Goal: Navigation & Orientation: Find specific page/section

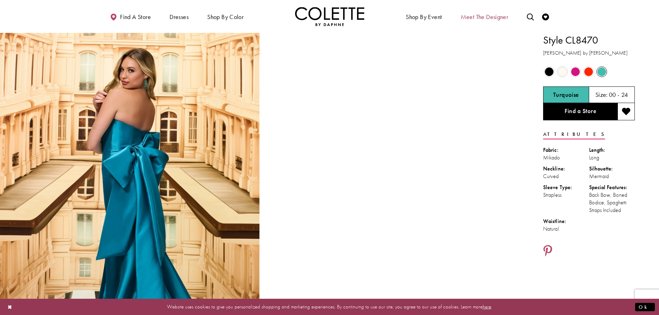
click at [494, 16] on span "Meet the designer" at bounding box center [485, 16] width 48 height 7
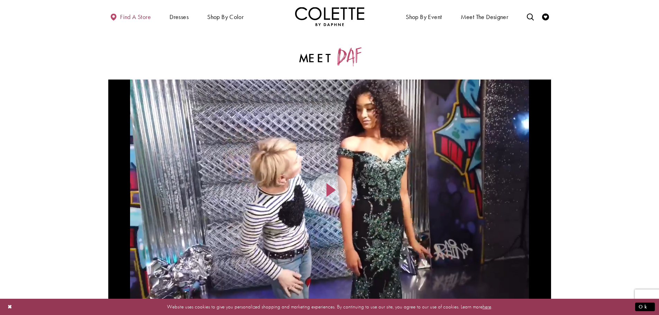
click at [139, 17] on span "Find a store" at bounding box center [135, 16] width 31 height 7
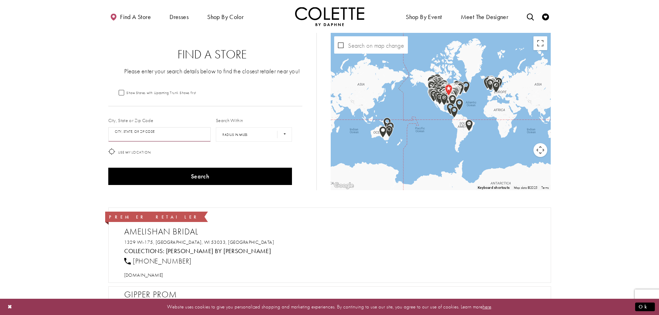
click at [152, 136] on input "City, State, or ZIP Code" at bounding box center [159, 134] width 103 height 15
click at [327, 283] on div "Premier Retailer Amelishan Bridal 1329 WI-175, Hubertus, WI 53033, USA Collecti…" at bounding box center [329, 245] width 443 height 79
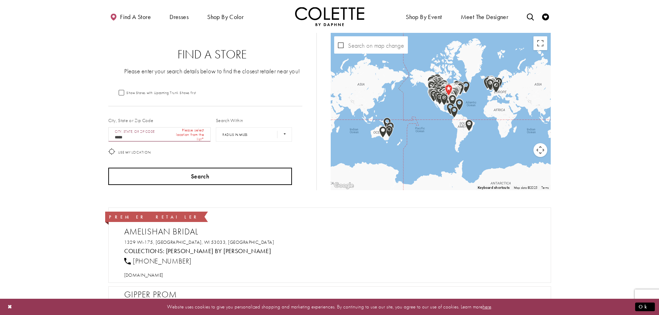
click at [183, 177] on button "Search" at bounding box center [200, 176] width 184 height 17
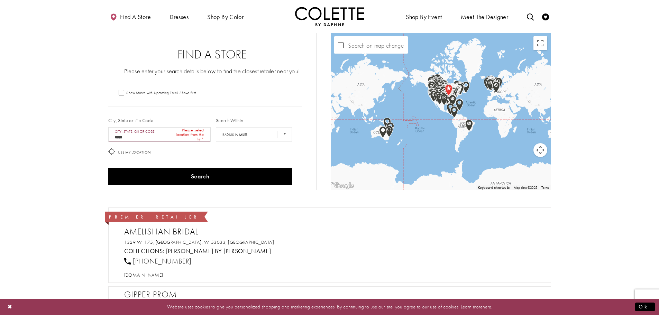
click at [146, 135] on input "*****" at bounding box center [159, 134] width 103 height 15
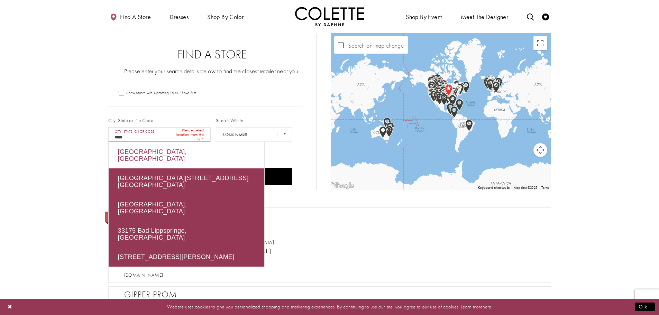
click at [151, 150] on div "Miami, FL 33175, USA" at bounding box center [187, 155] width 156 height 26
type input "**********"
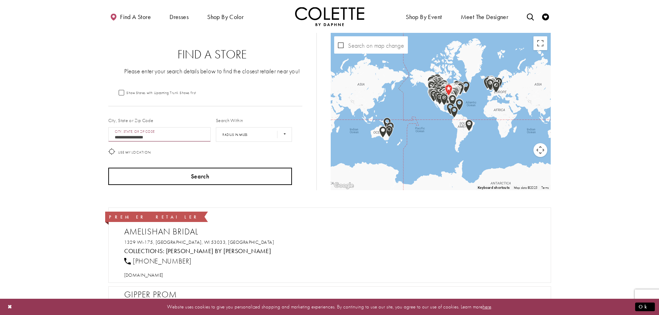
click at [192, 170] on button "Search" at bounding box center [200, 176] width 184 height 17
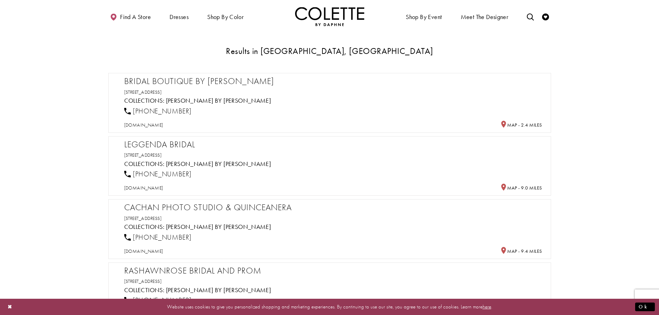
scroll to position [173, 0]
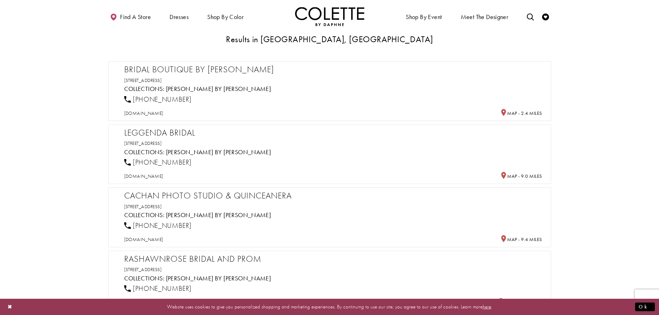
click at [108, 0] on button "Search" at bounding box center [200, 3] width 184 height 17
